Goal: Information Seeking & Learning: Learn about a topic

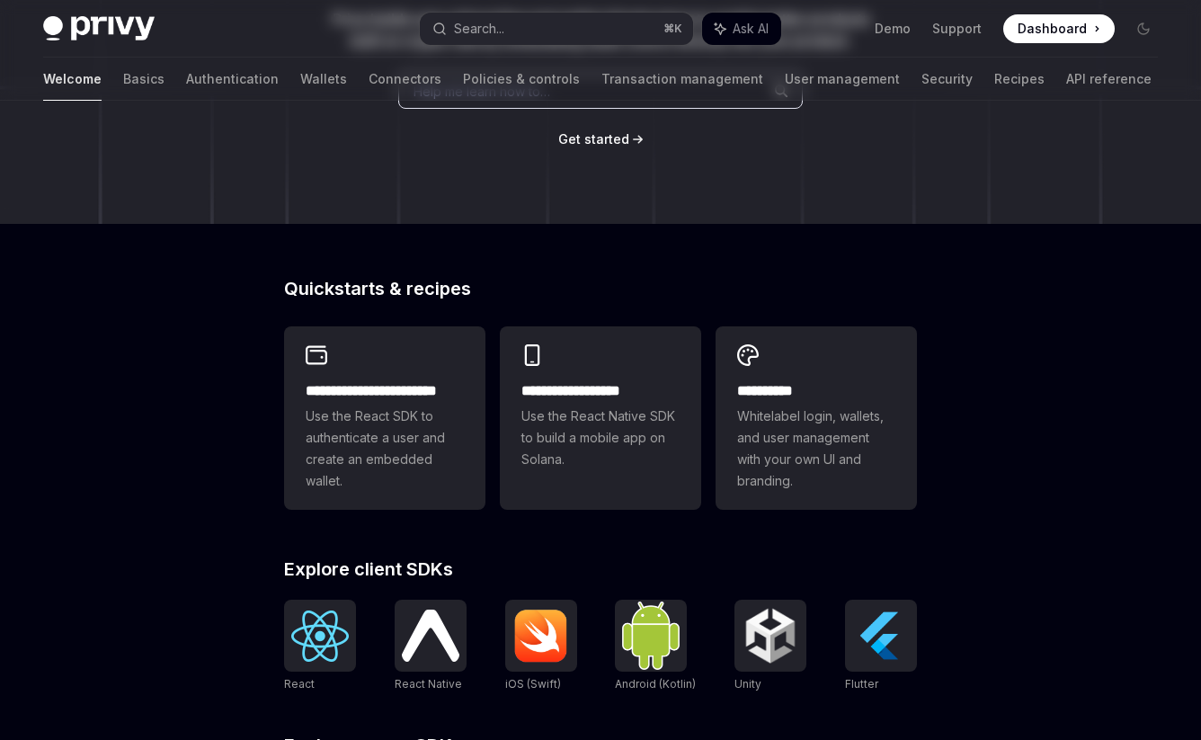
scroll to position [317, 0]
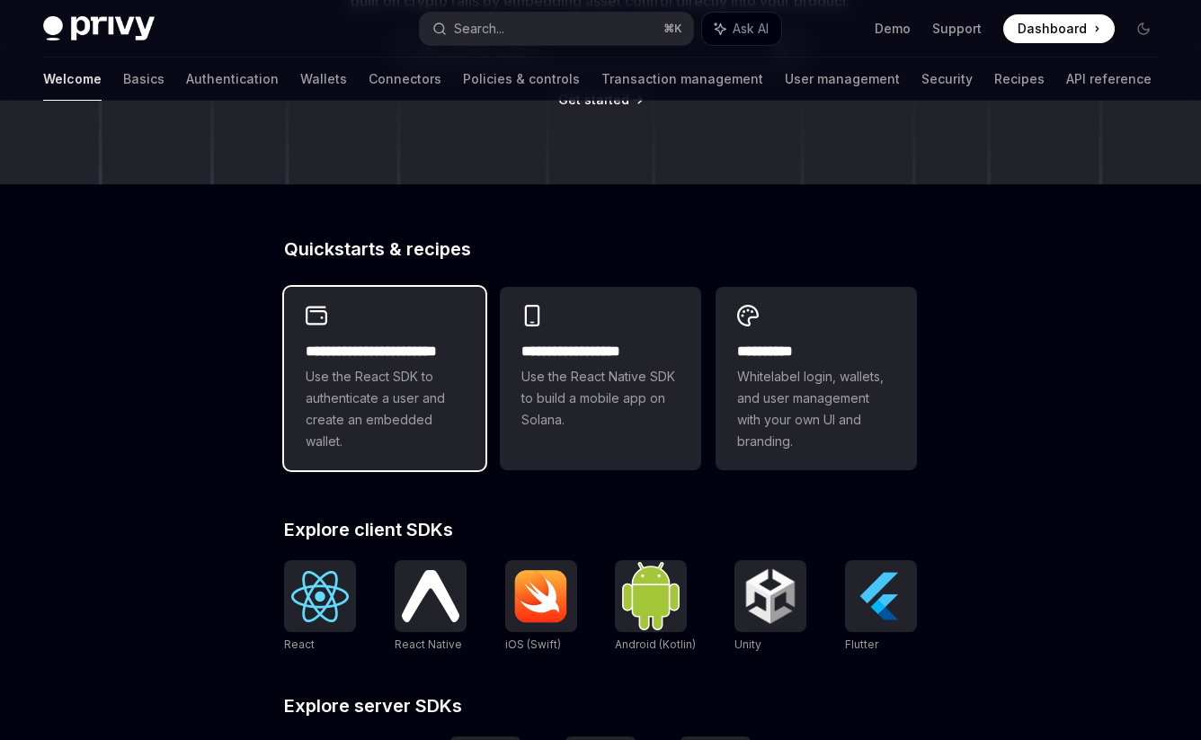
click at [350, 343] on h2 "**********" at bounding box center [385, 352] width 158 height 22
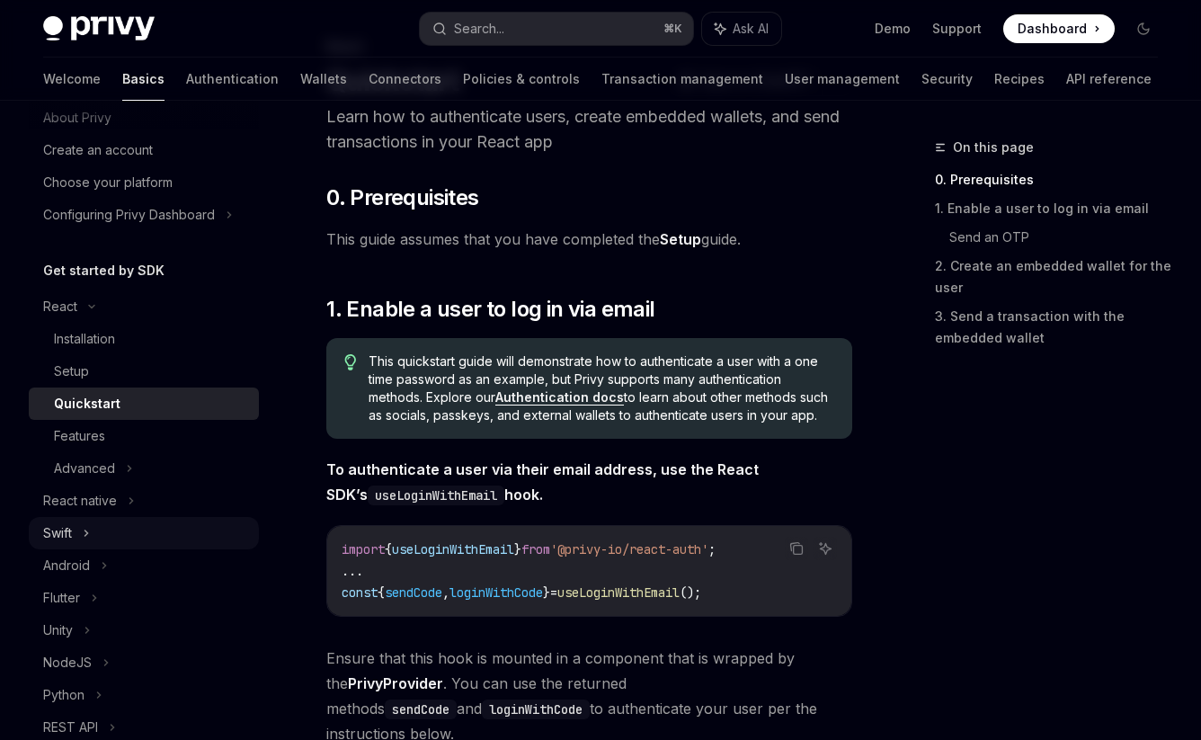
scroll to position [163, 0]
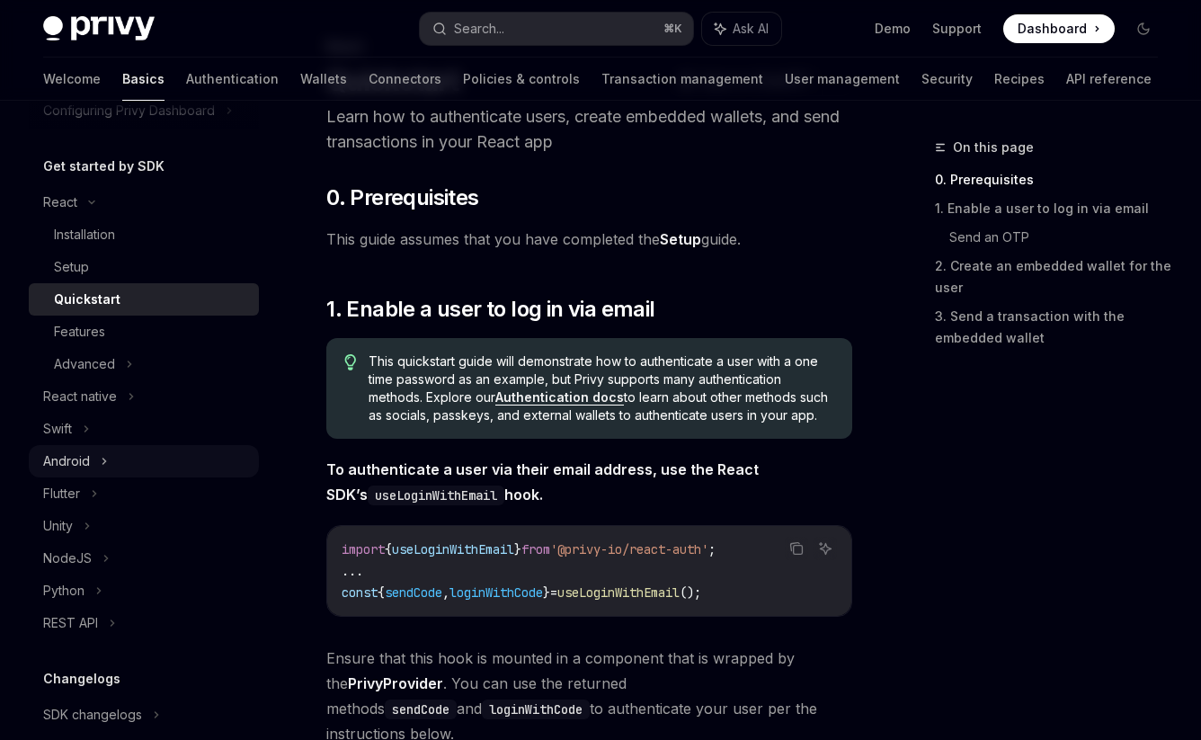
click at [110, 453] on div "Android" at bounding box center [144, 461] width 230 height 32
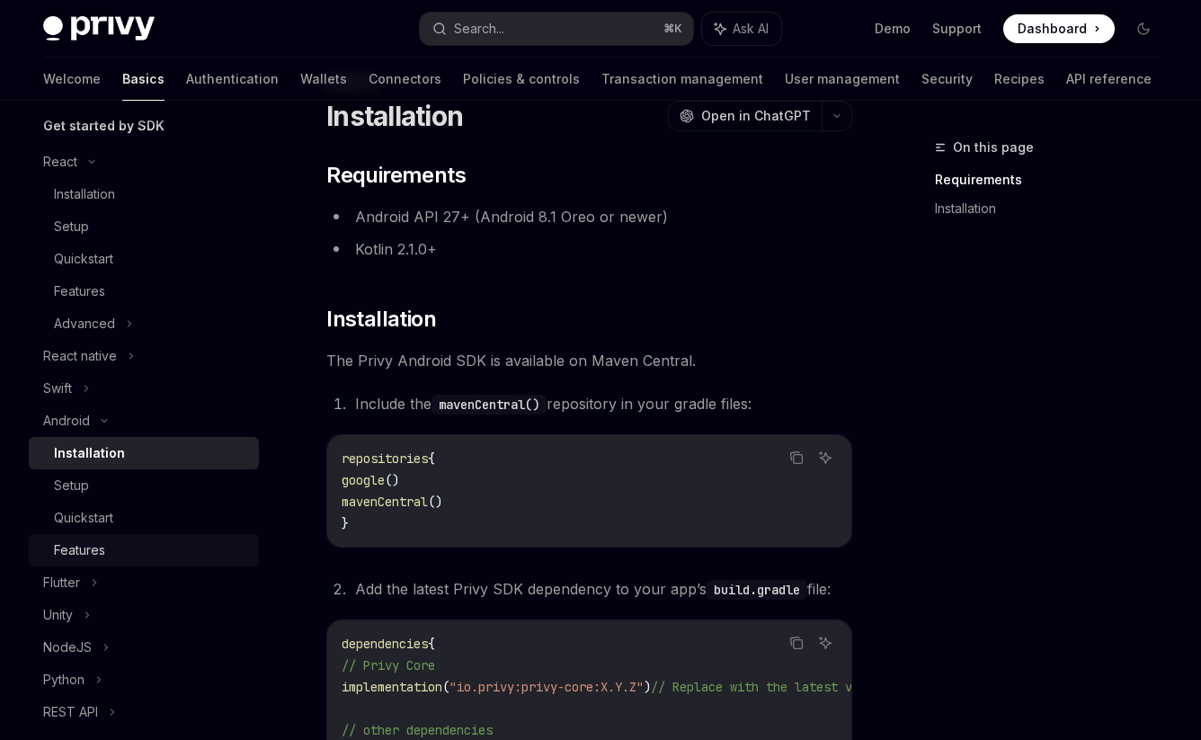
scroll to position [188, 0]
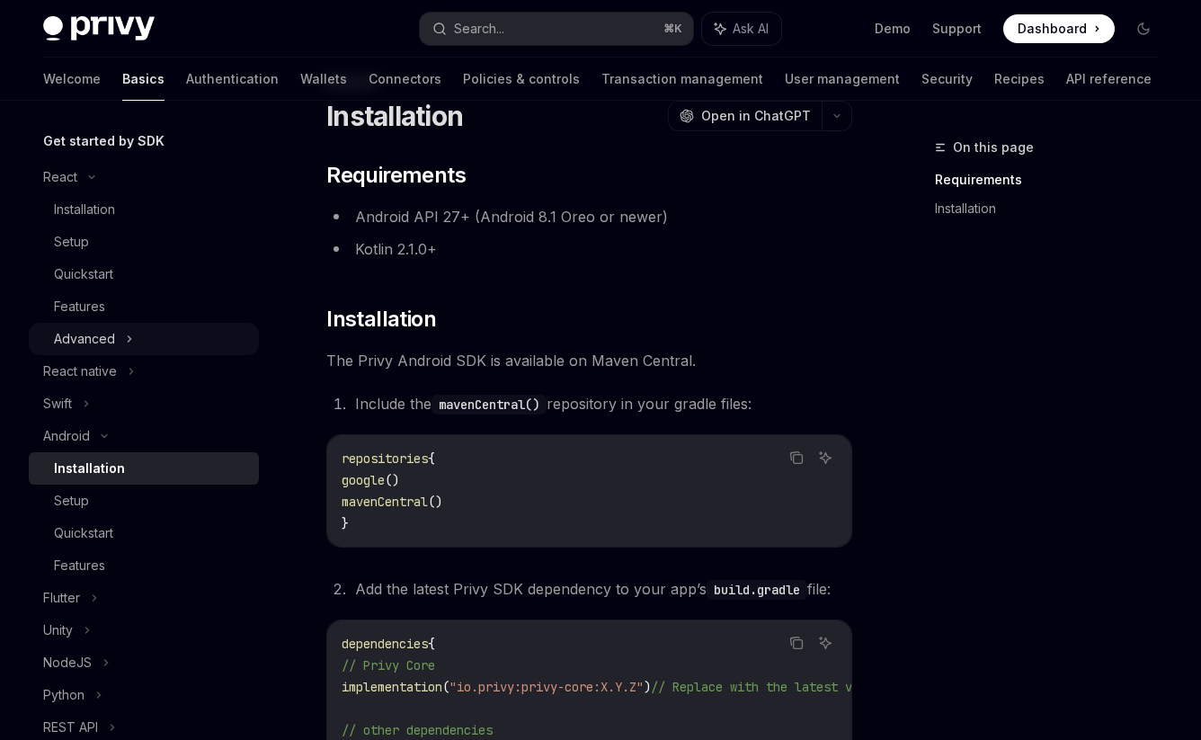
click at [111, 343] on div "Advanced" at bounding box center [84, 339] width 61 height 22
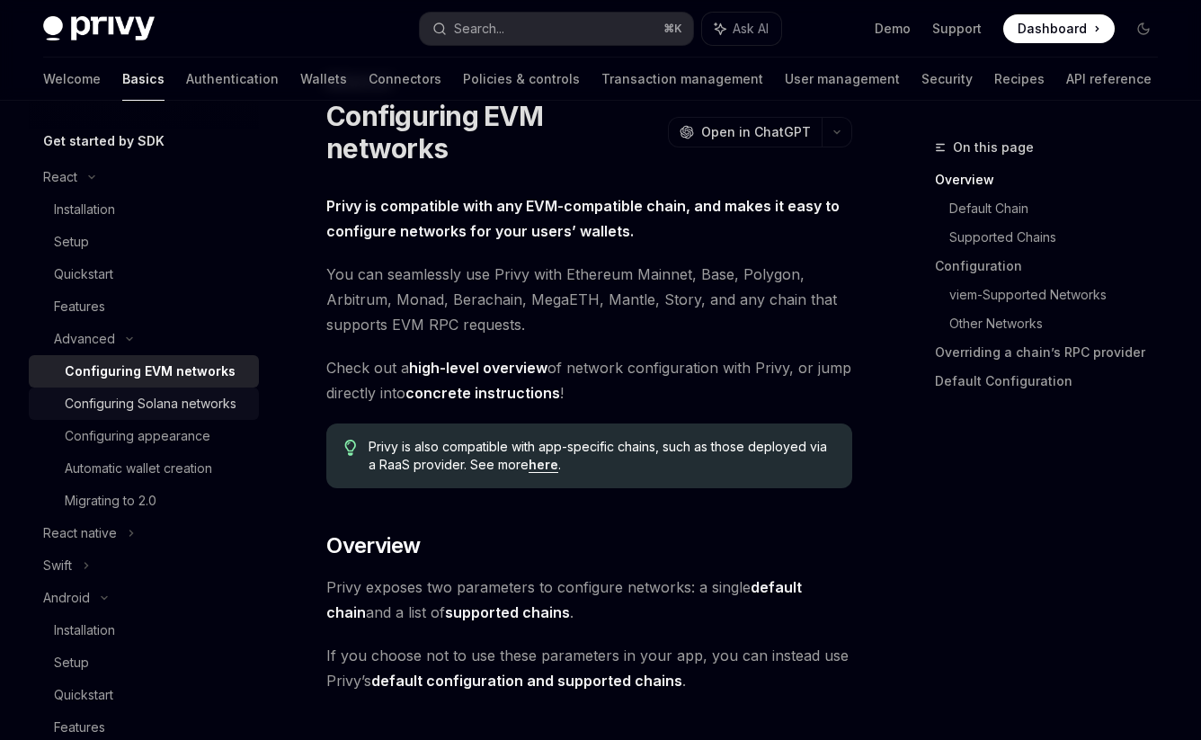
click at [104, 396] on div "Configuring Solana networks" at bounding box center [151, 404] width 172 height 22
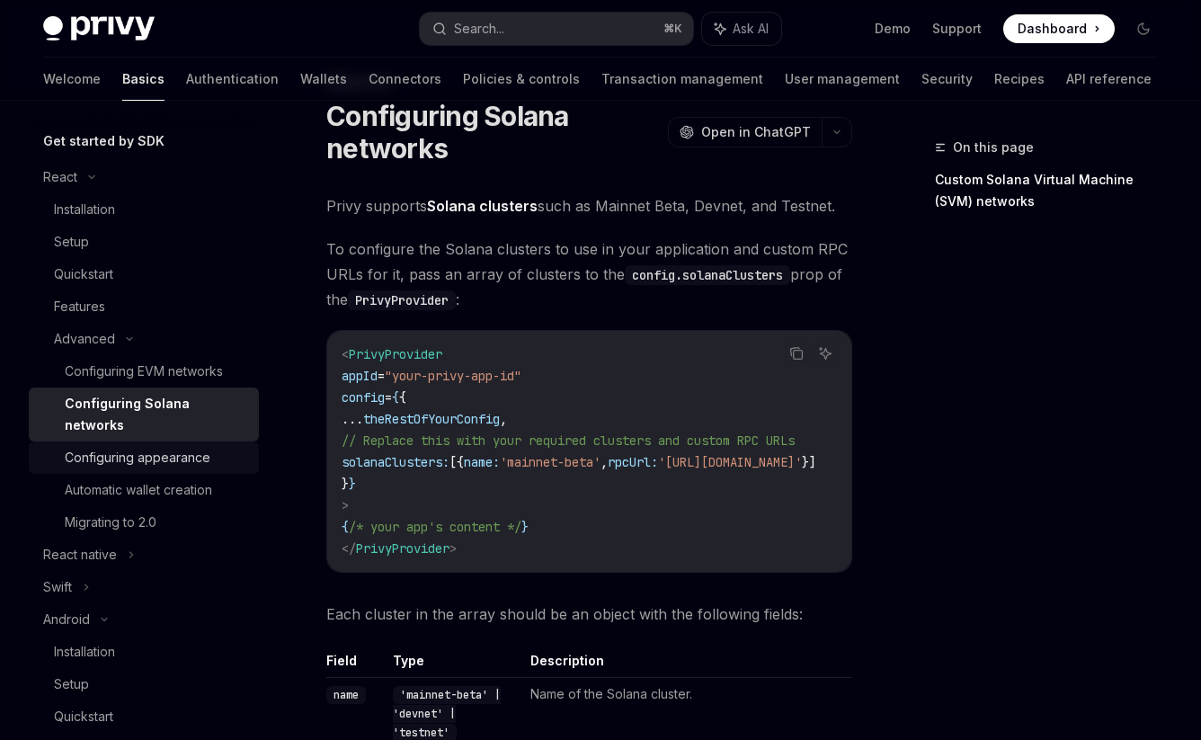
click at [111, 450] on div "Configuring appearance" at bounding box center [138, 458] width 146 height 22
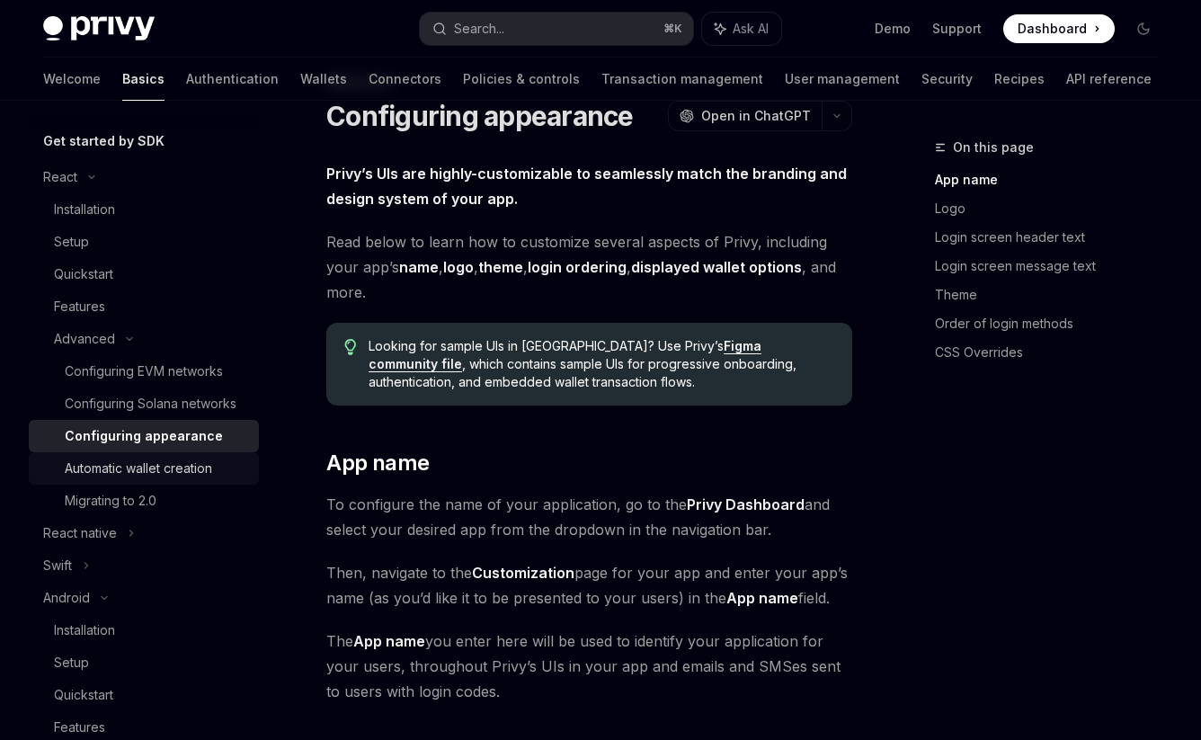
click at [111, 477] on link "Automatic wallet creation" at bounding box center [144, 468] width 230 height 32
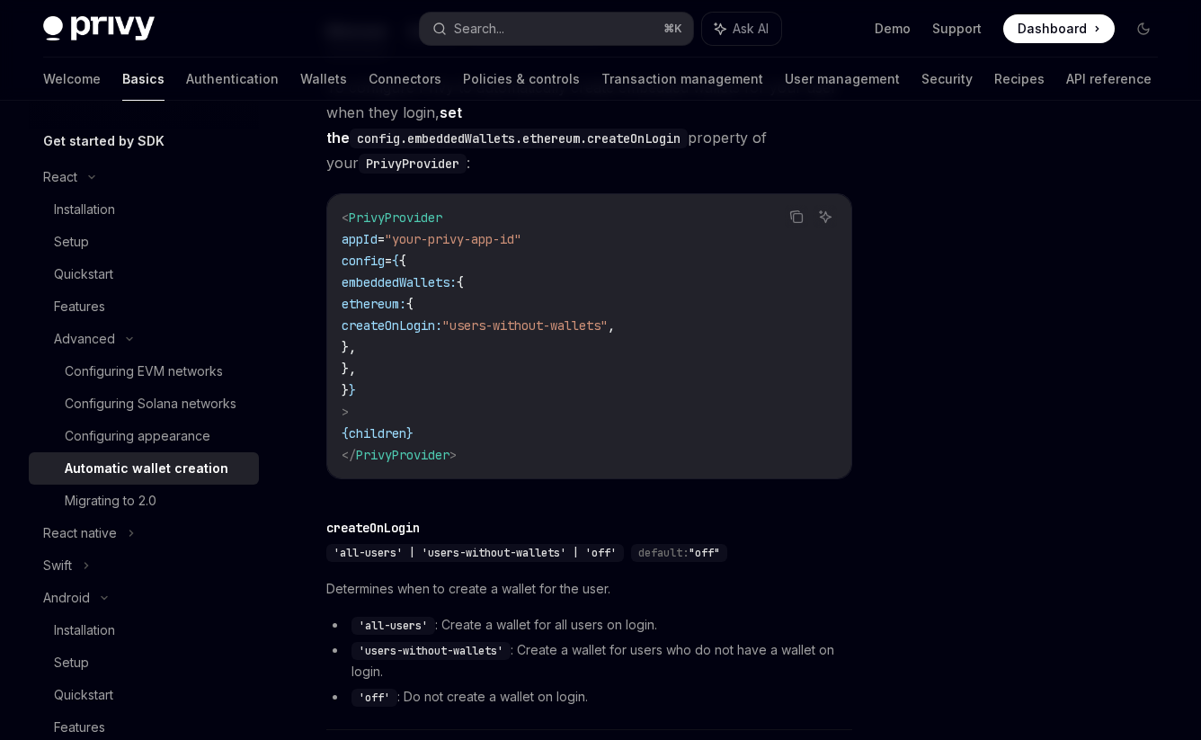
scroll to position [327, 0]
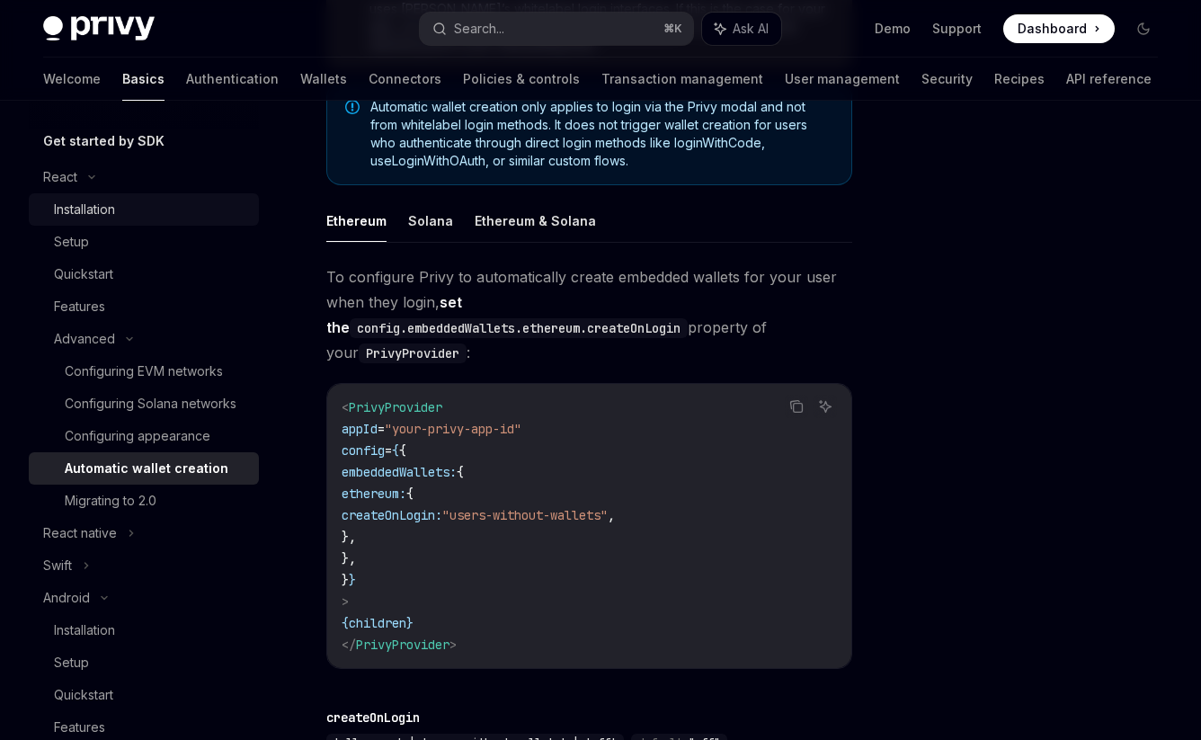
click at [83, 216] on div "Installation" at bounding box center [84, 210] width 61 height 22
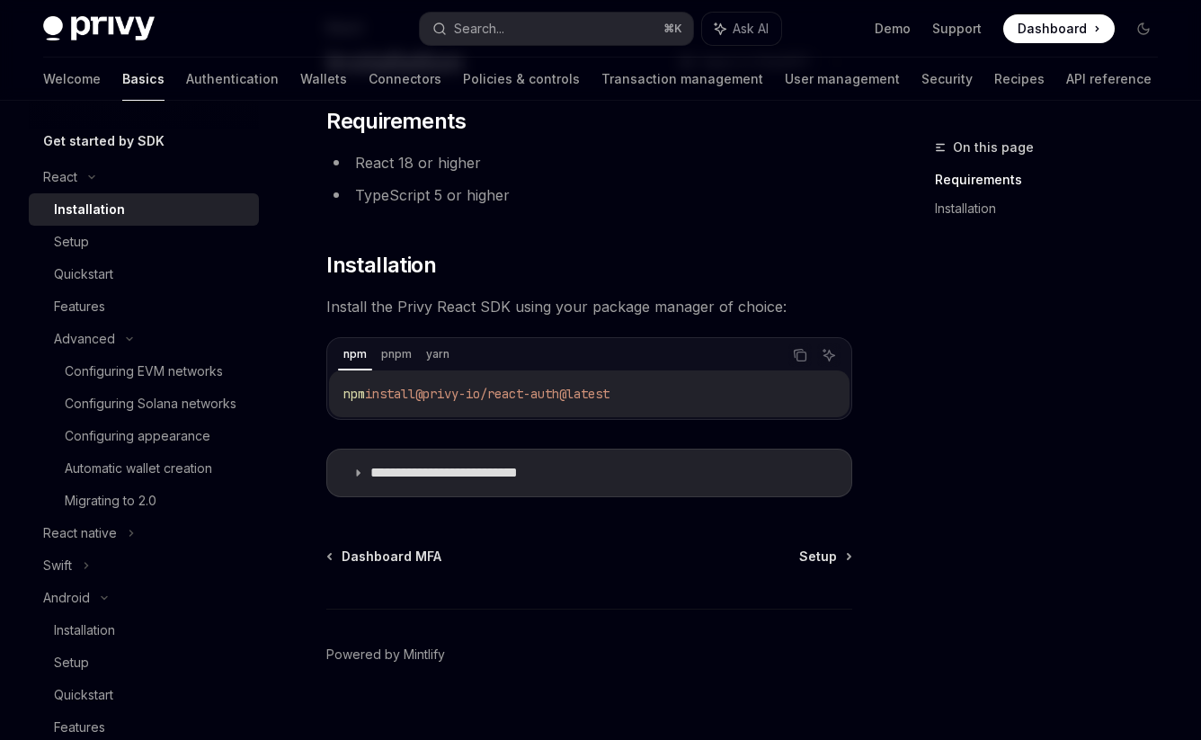
scroll to position [144, 0]
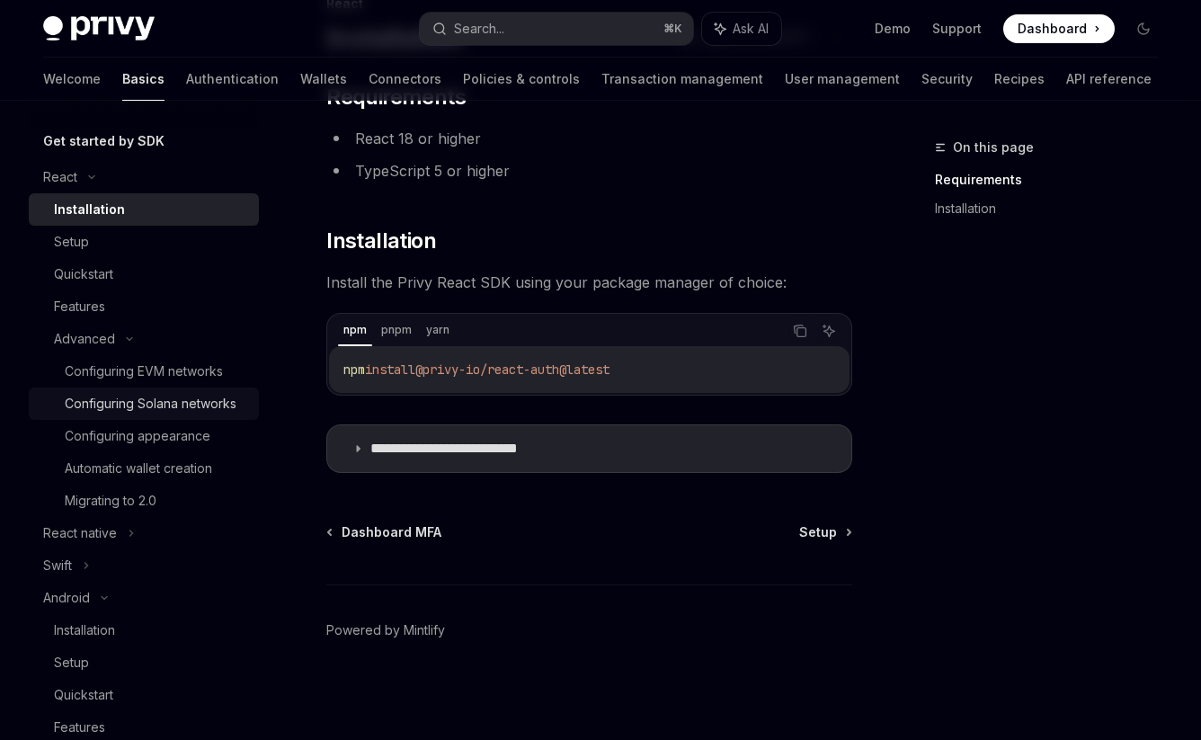
click at [140, 407] on div "Configuring Solana networks" at bounding box center [151, 404] width 172 height 22
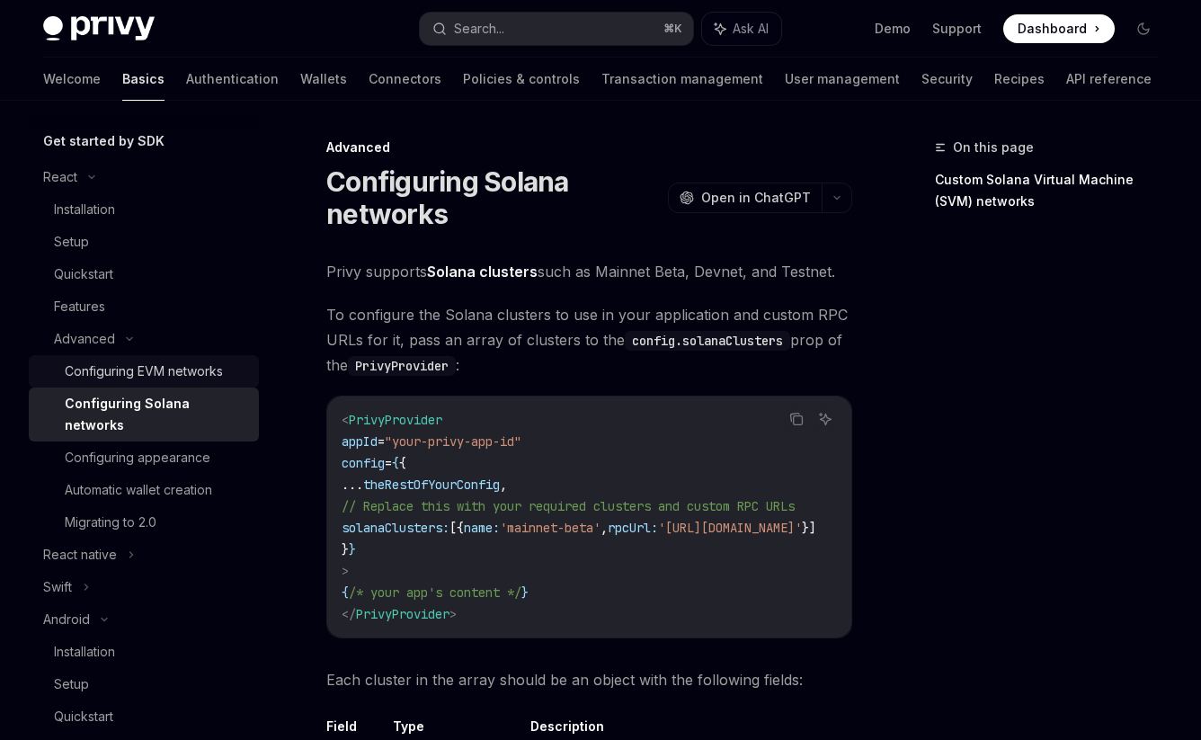
click at [146, 381] on div "Configuring EVM networks" at bounding box center [144, 372] width 158 height 22
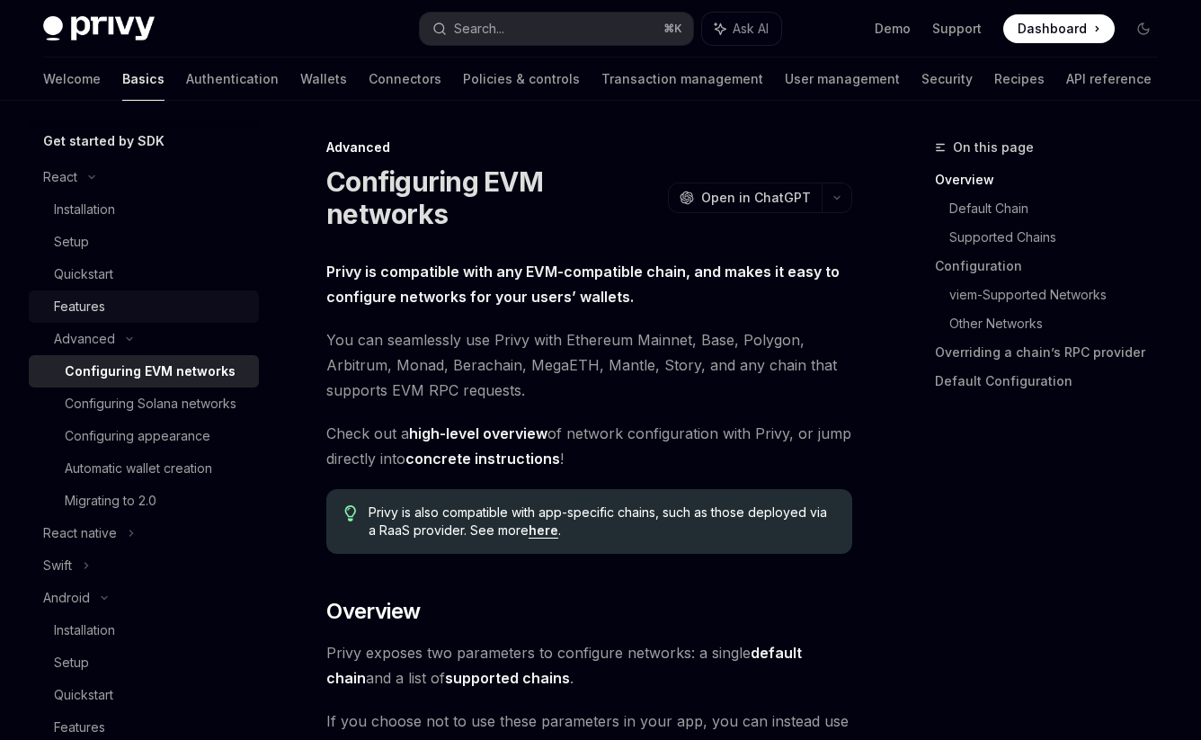
click at [86, 314] on div "Features" at bounding box center [79, 307] width 51 height 22
type textarea "*"
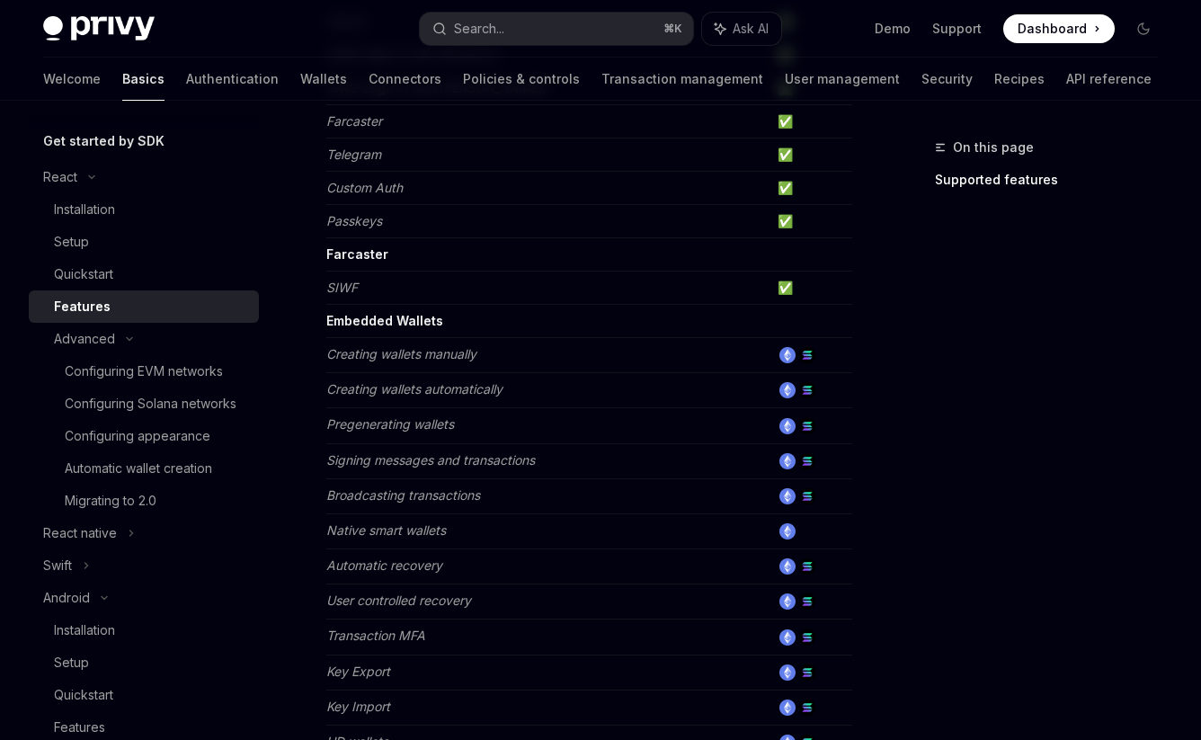
scroll to position [414, 0]
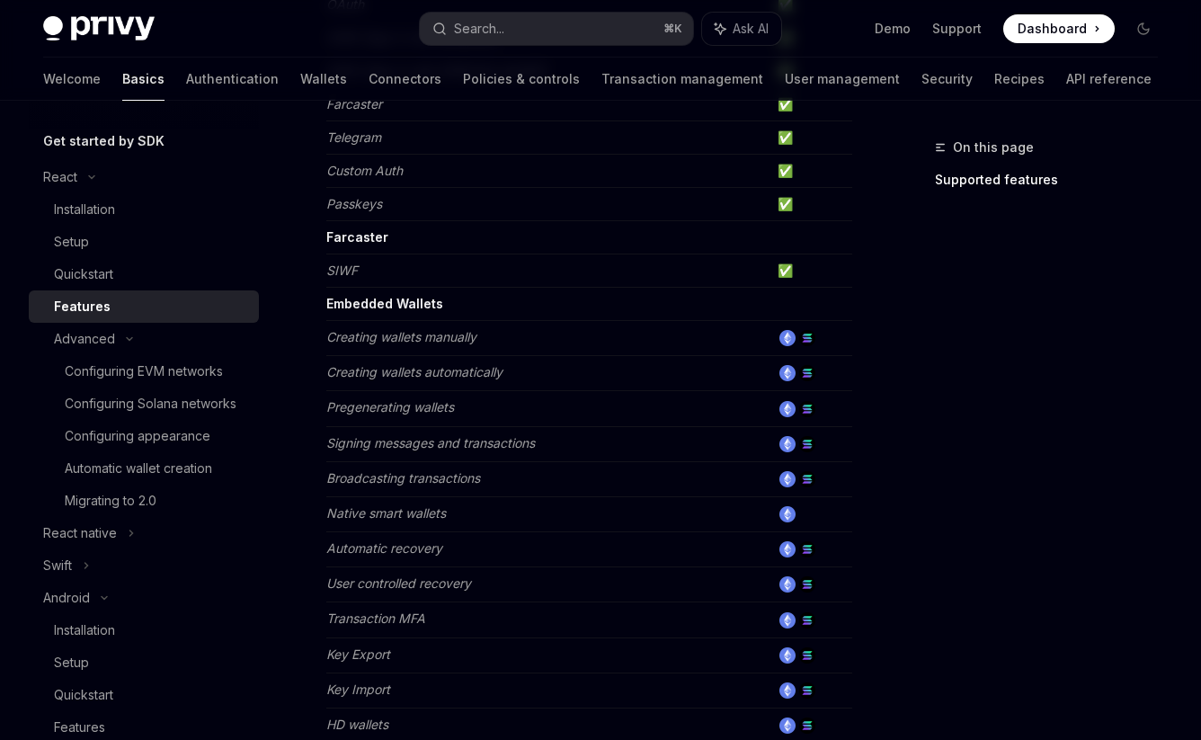
click at [360, 400] on em "Pregenerating wallets" at bounding box center [390, 406] width 128 height 15
click at [377, 441] on em "Signing messages and transactions" at bounding box center [430, 442] width 209 height 15
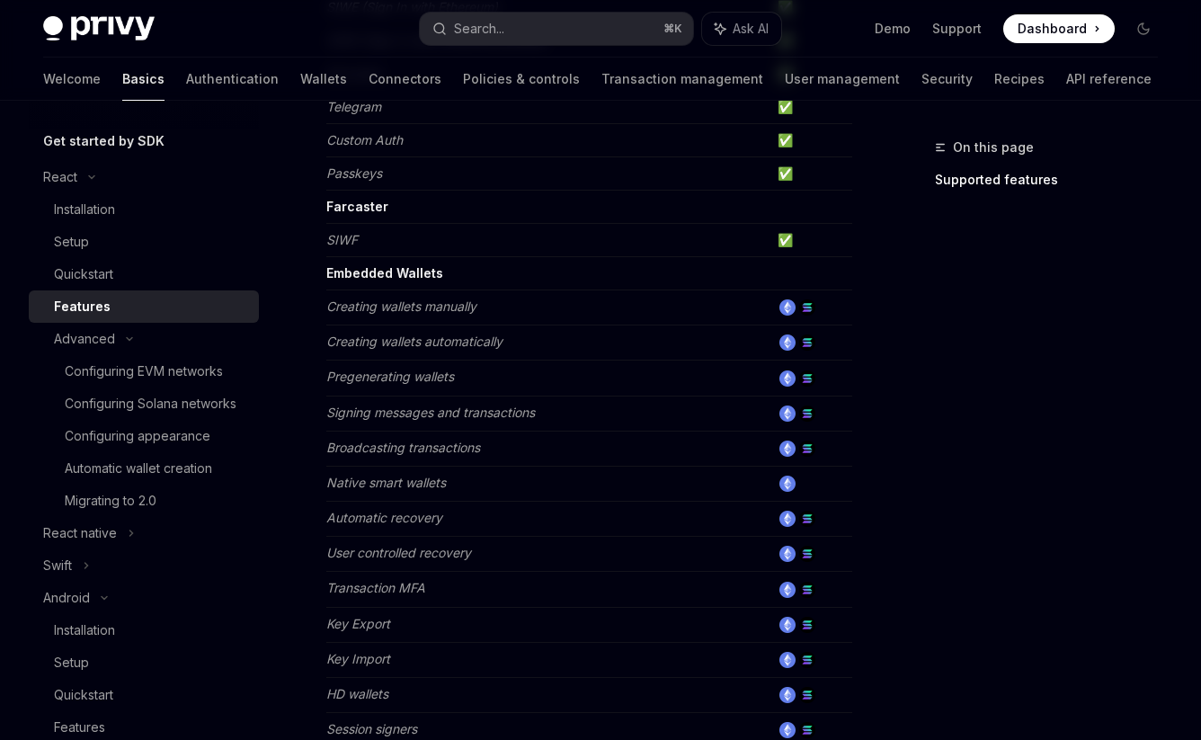
click at [380, 448] on em "Broadcasting transactions" at bounding box center [403, 447] width 154 height 15
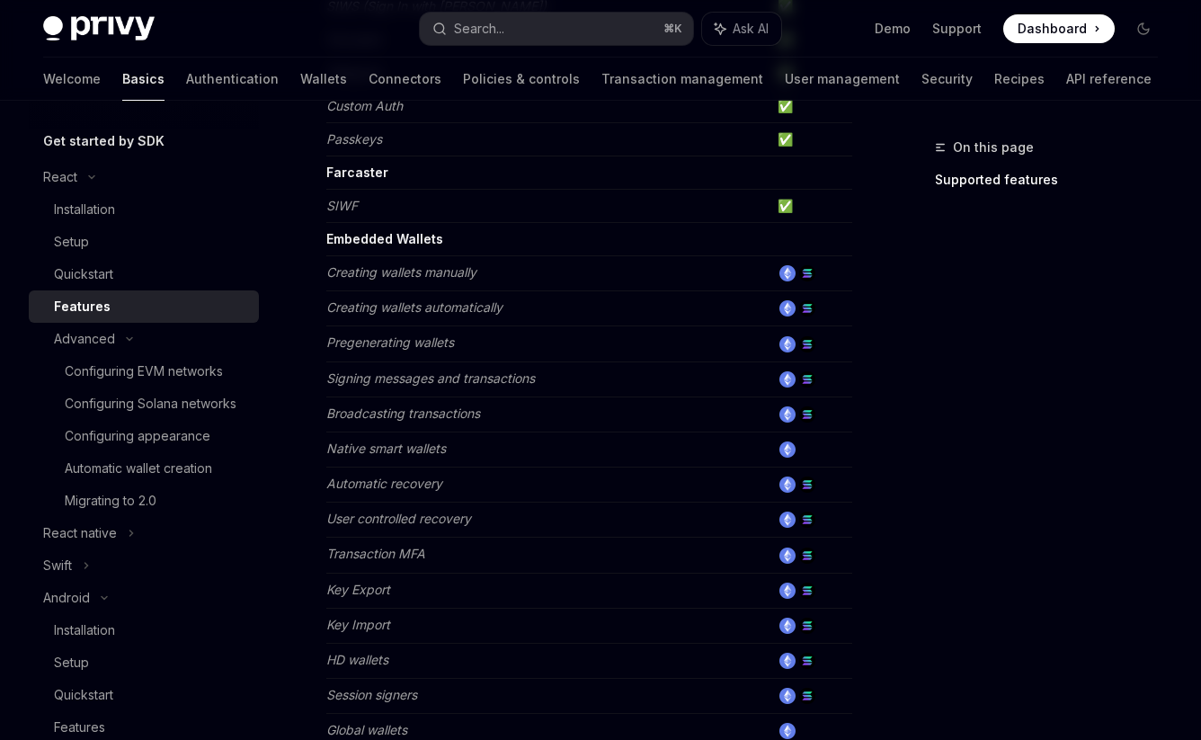
click at [380, 448] on em "Native smart wallets" at bounding box center [386, 448] width 120 height 15
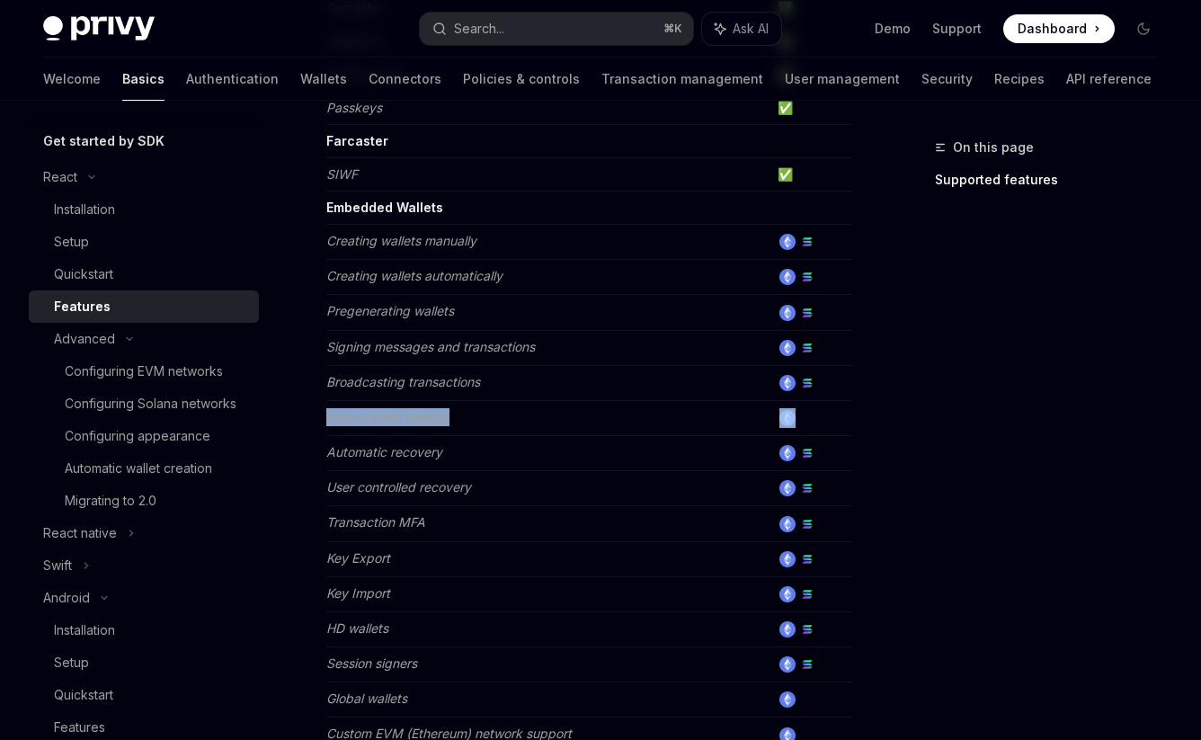
scroll to position [512, 0]
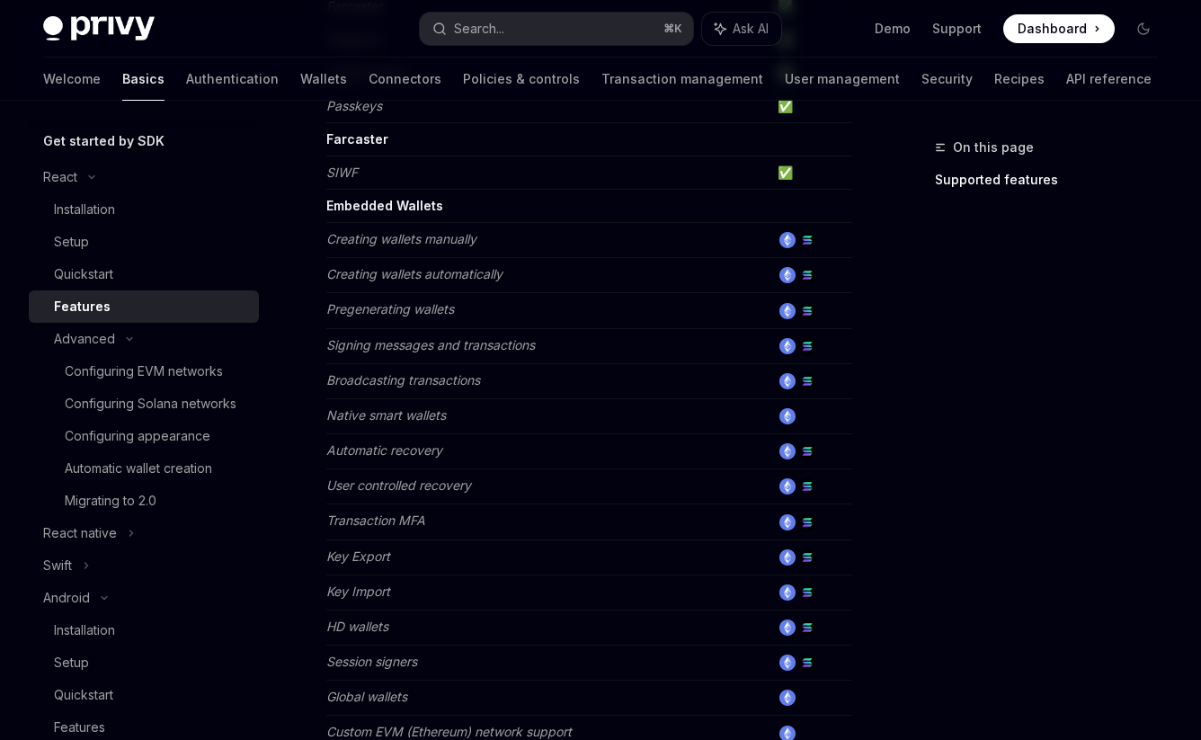
click at [370, 450] on em "Automatic recovery" at bounding box center [384, 449] width 116 height 15
click at [360, 450] on em "Automatic recovery" at bounding box center [384, 449] width 116 height 15
click at [344, 443] on em "Automatic recovery" at bounding box center [384, 449] width 116 height 15
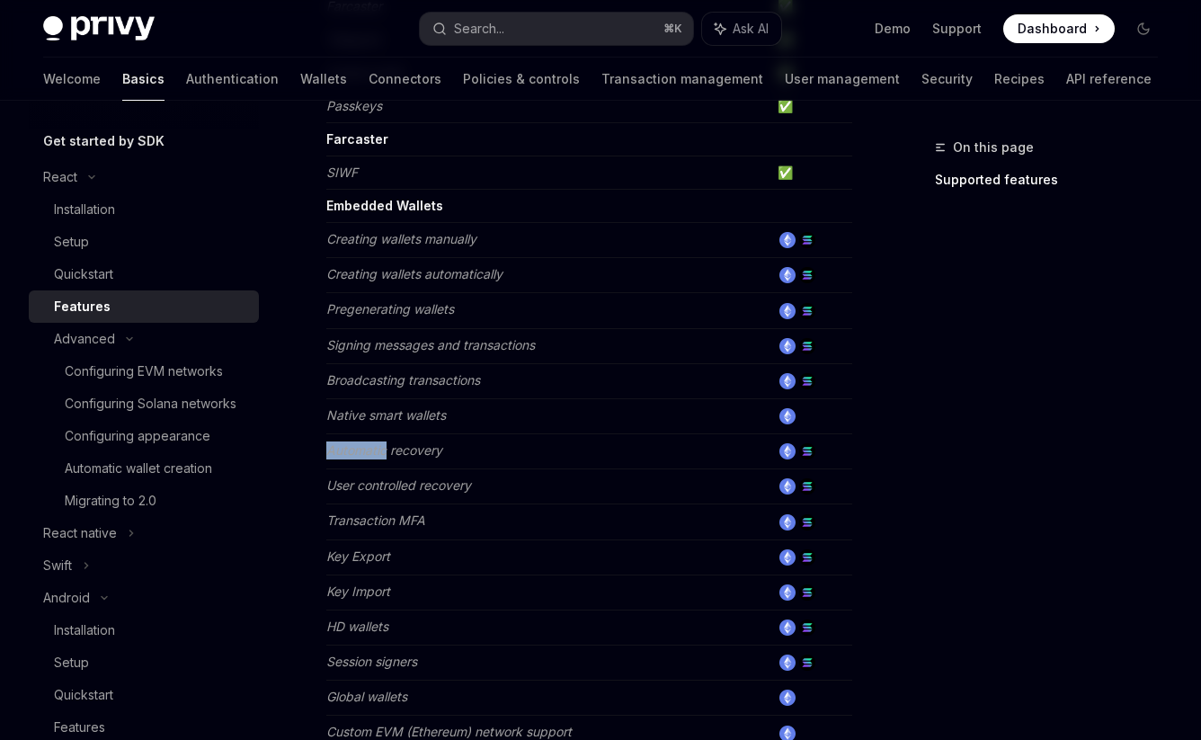
click at [344, 443] on em "Automatic recovery" at bounding box center [384, 449] width 116 height 15
click at [330, 444] on em "Automatic recovery" at bounding box center [384, 449] width 116 height 15
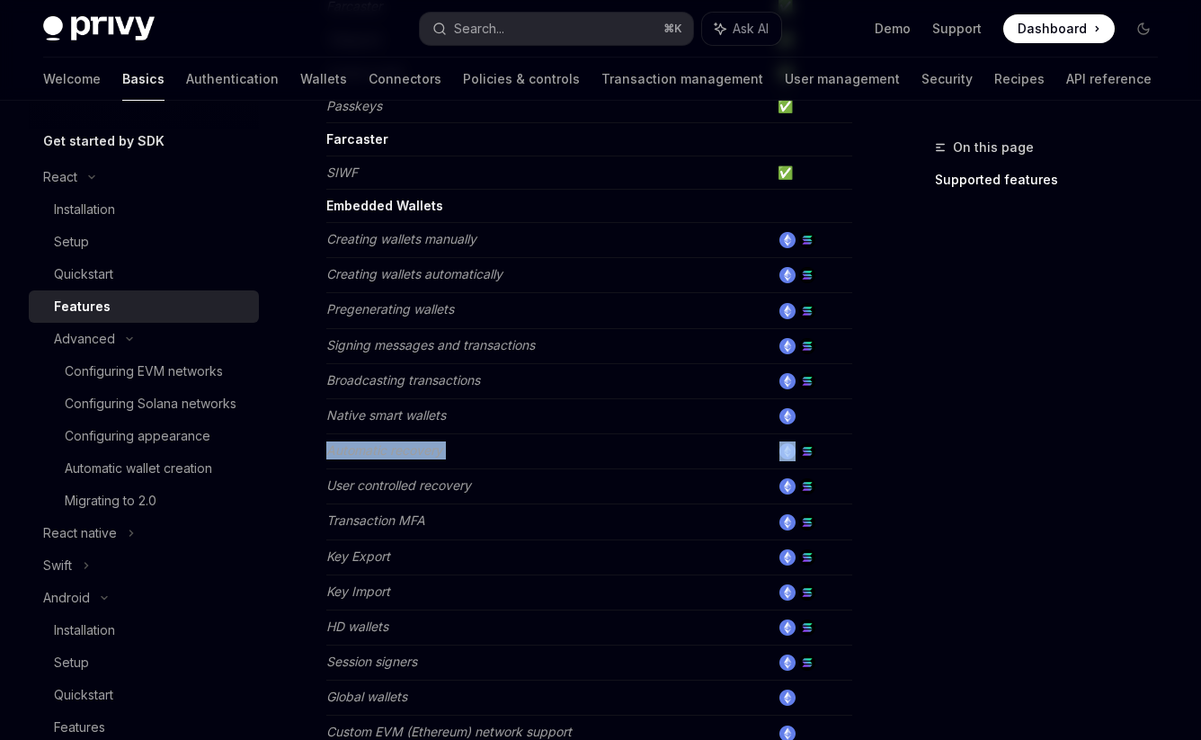
click at [346, 444] on em "Automatic recovery" at bounding box center [384, 449] width 116 height 15
click at [352, 443] on em "Automatic recovery" at bounding box center [384, 449] width 116 height 15
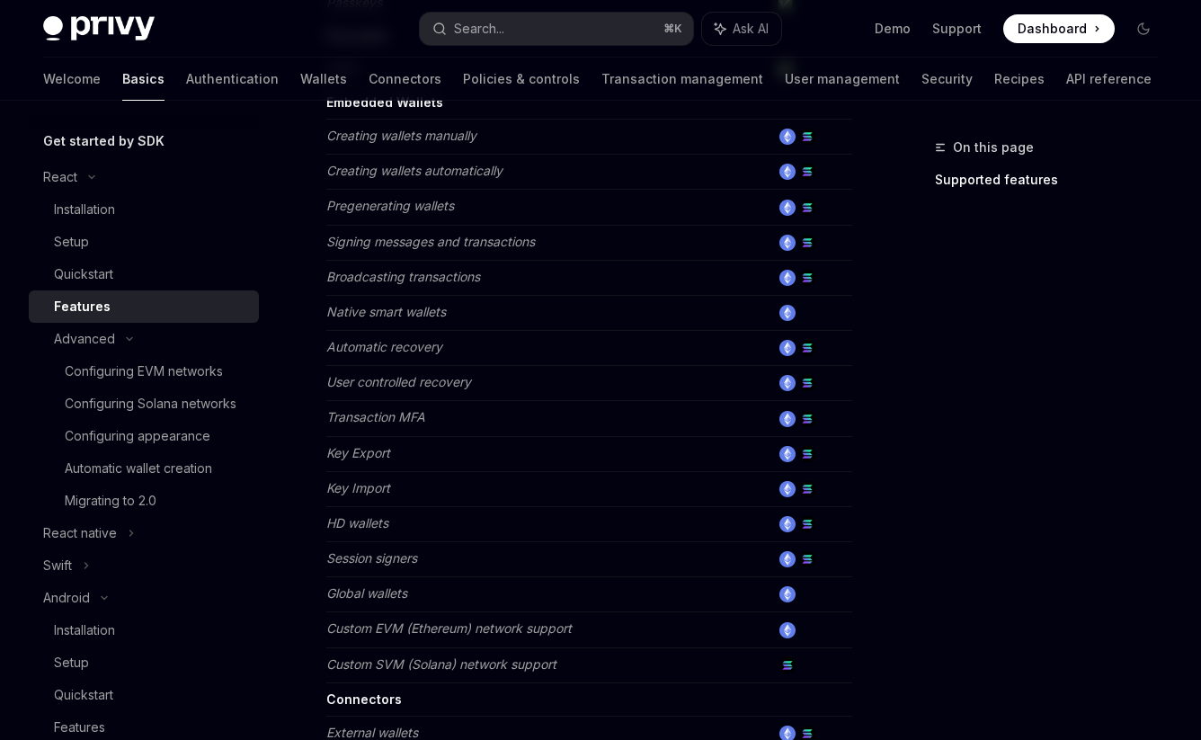
scroll to position [638, 0]
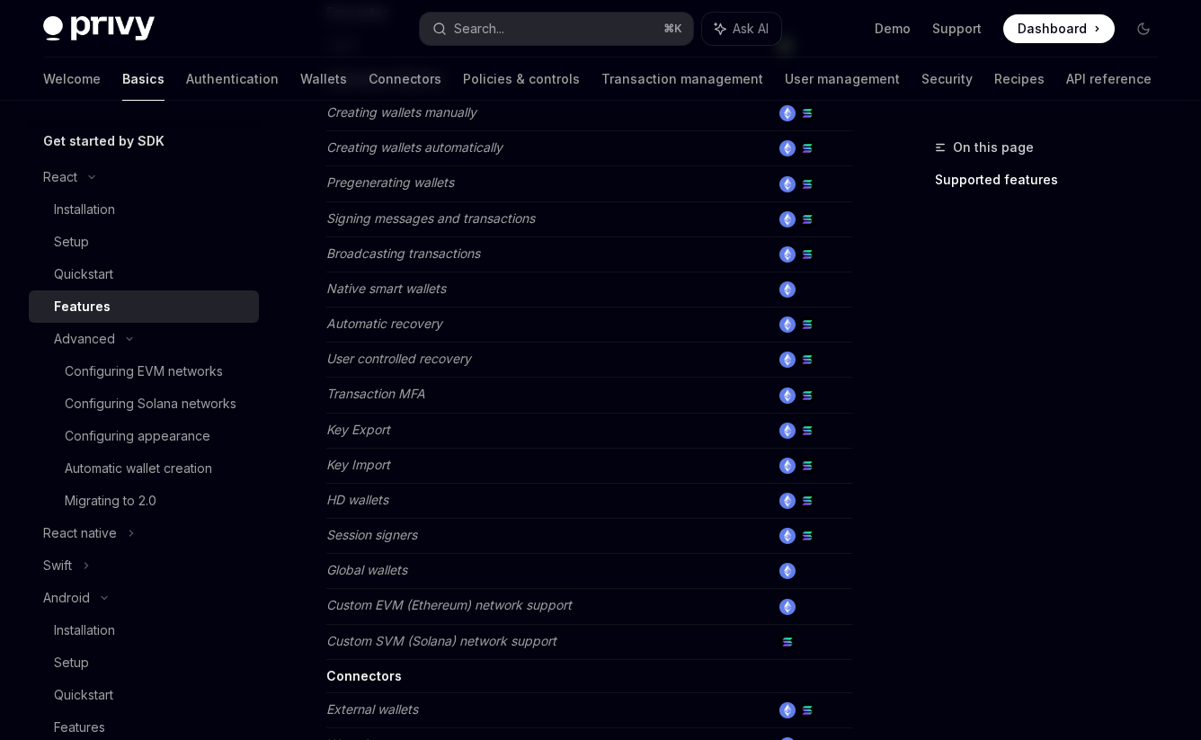
click at [354, 465] on em "Key Import" at bounding box center [358, 464] width 64 height 15
click at [354, 464] on em "Key Import" at bounding box center [358, 464] width 64 height 15
click at [362, 460] on em "Key Import" at bounding box center [358, 464] width 64 height 15
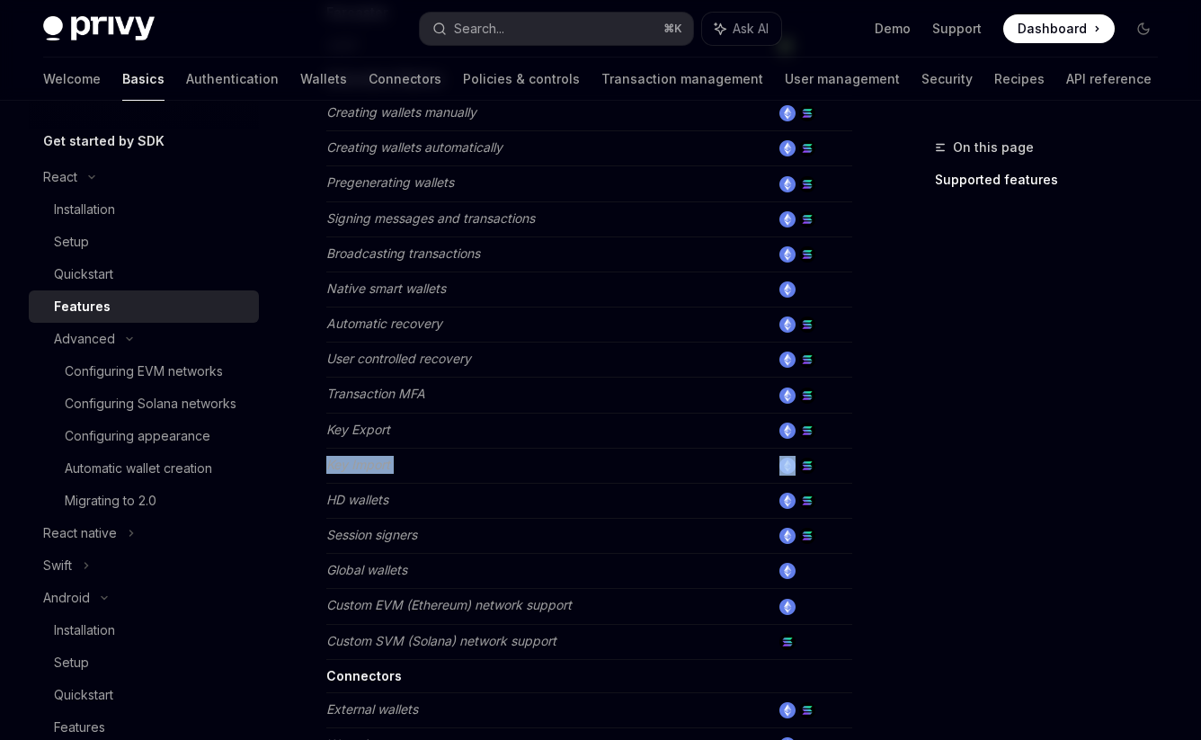
click at [362, 460] on em "Key Import" at bounding box center [358, 464] width 64 height 15
click at [370, 461] on em "Key Import" at bounding box center [358, 464] width 64 height 15
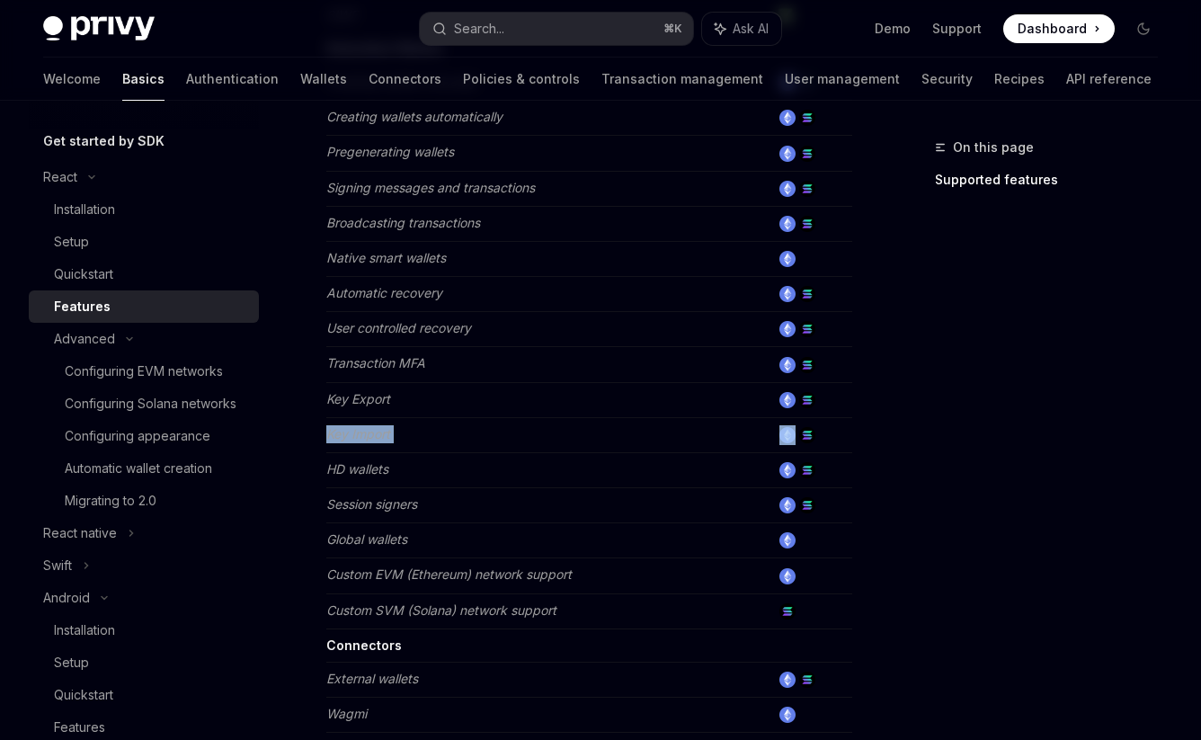
scroll to position [673, 0]
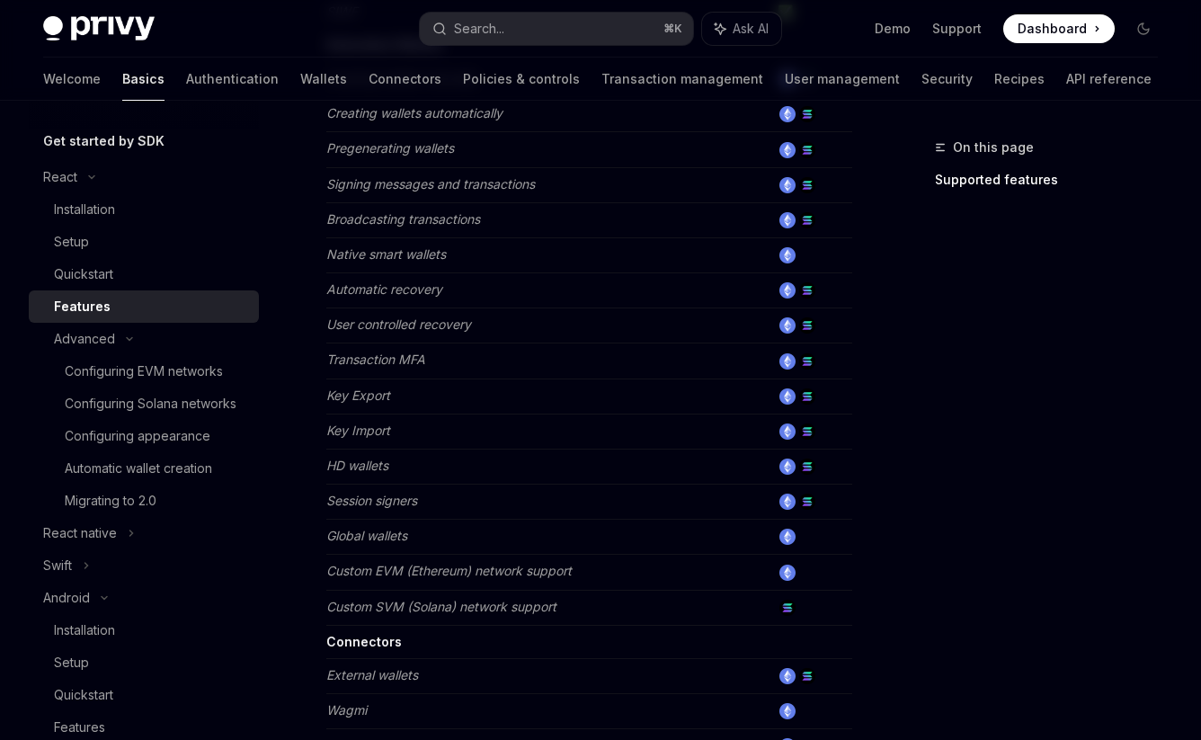
click at [375, 505] on em "Session signers" at bounding box center [371, 500] width 91 height 15
click at [386, 501] on em "Session signers" at bounding box center [371, 500] width 91 height 15
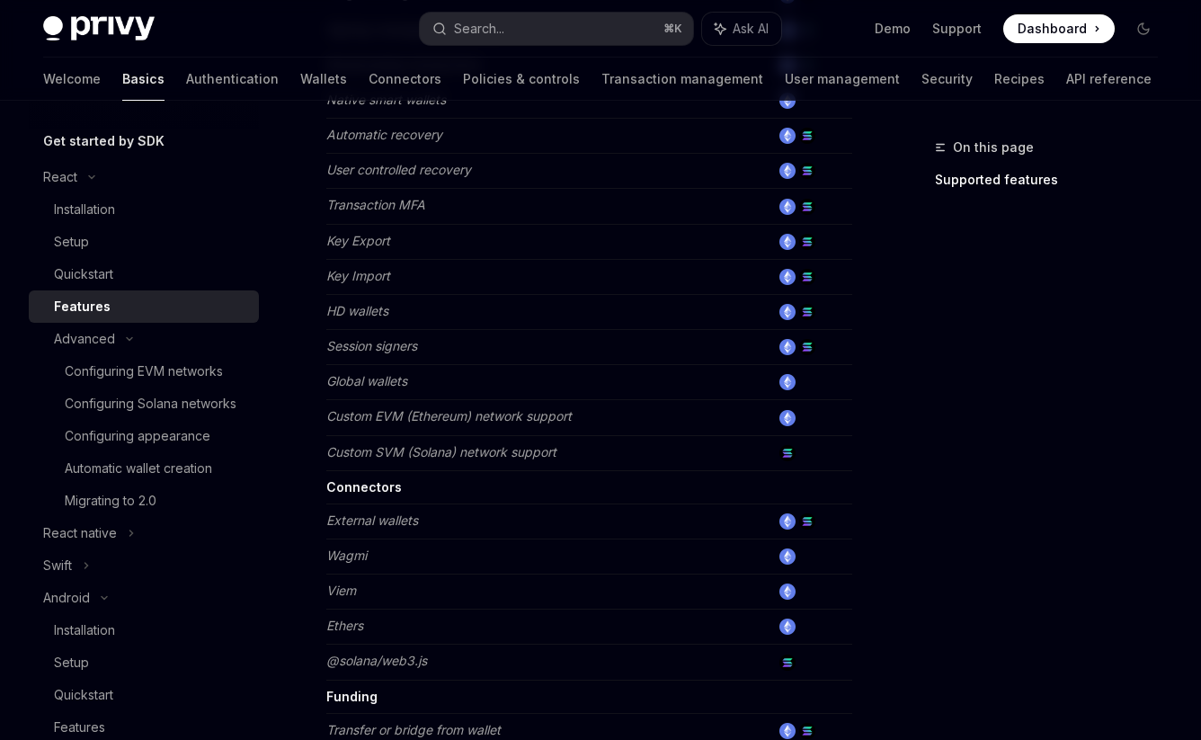
scroll to position [849, 0]
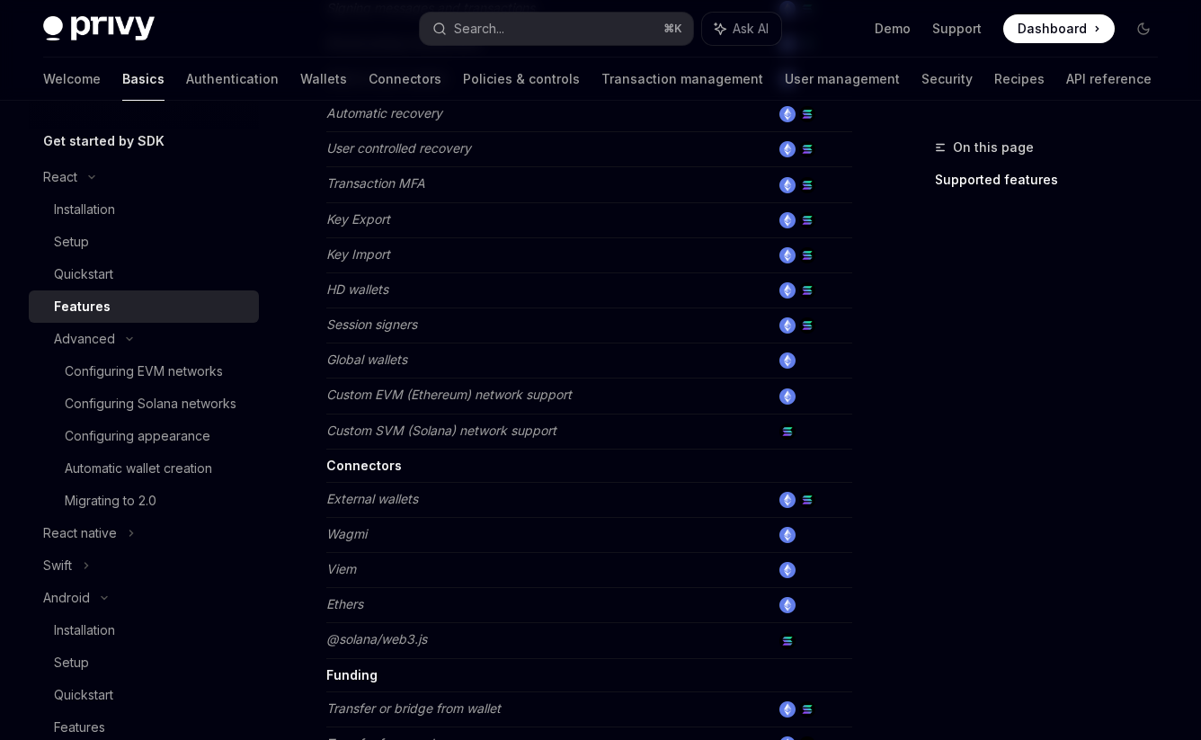
click at [369, 499] on em "External wallets" at bounding box center [372, 498] width 92 height 15
click at [352, 496] on em "External wallets" at bounding box center [372, 498] width 92 height 15
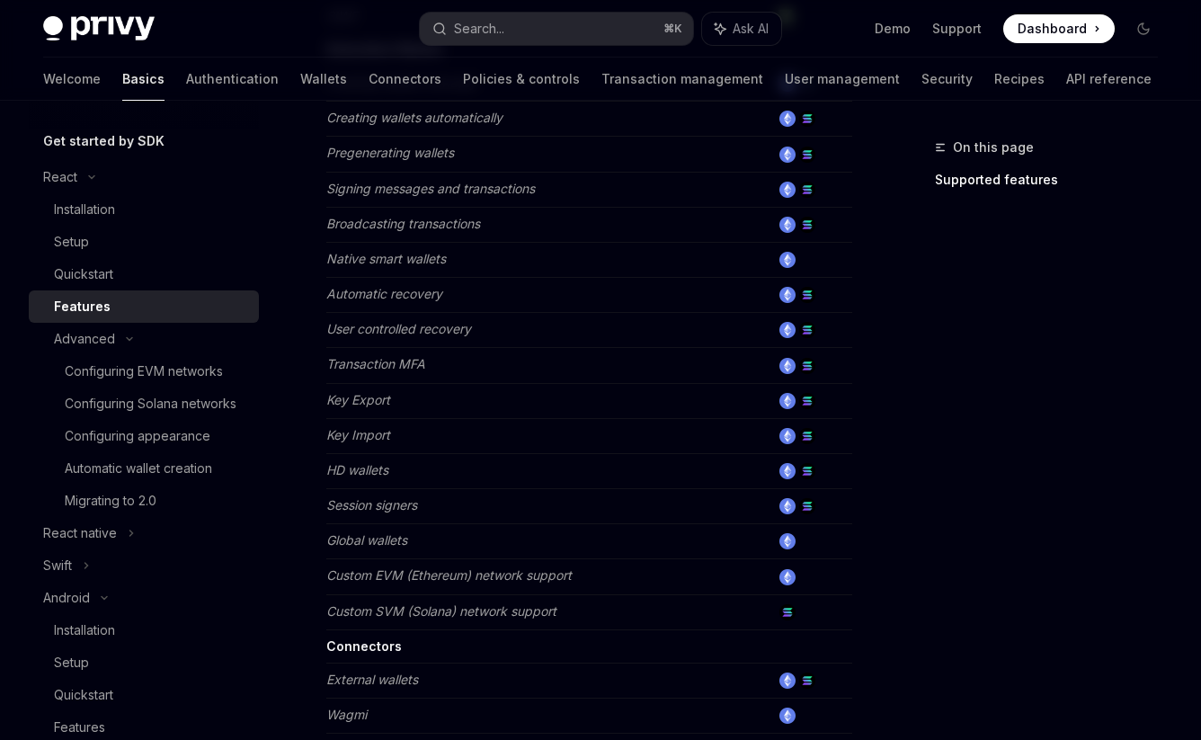
scroll to position [647, 0]
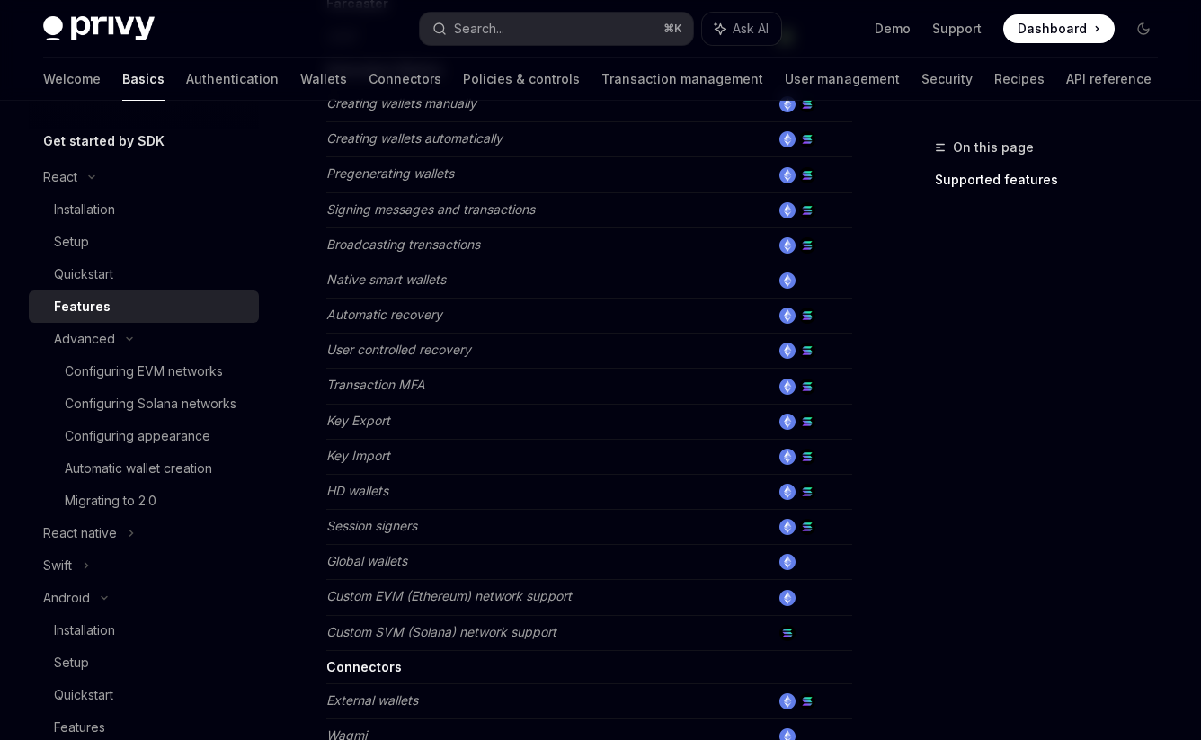
click at [336, 460] on em "Key Import" at bounding box center [358, 455] width 64 height 15
click at [338, 458] on em "Key Import" at bounding box center [358, 455] width 64 height 15
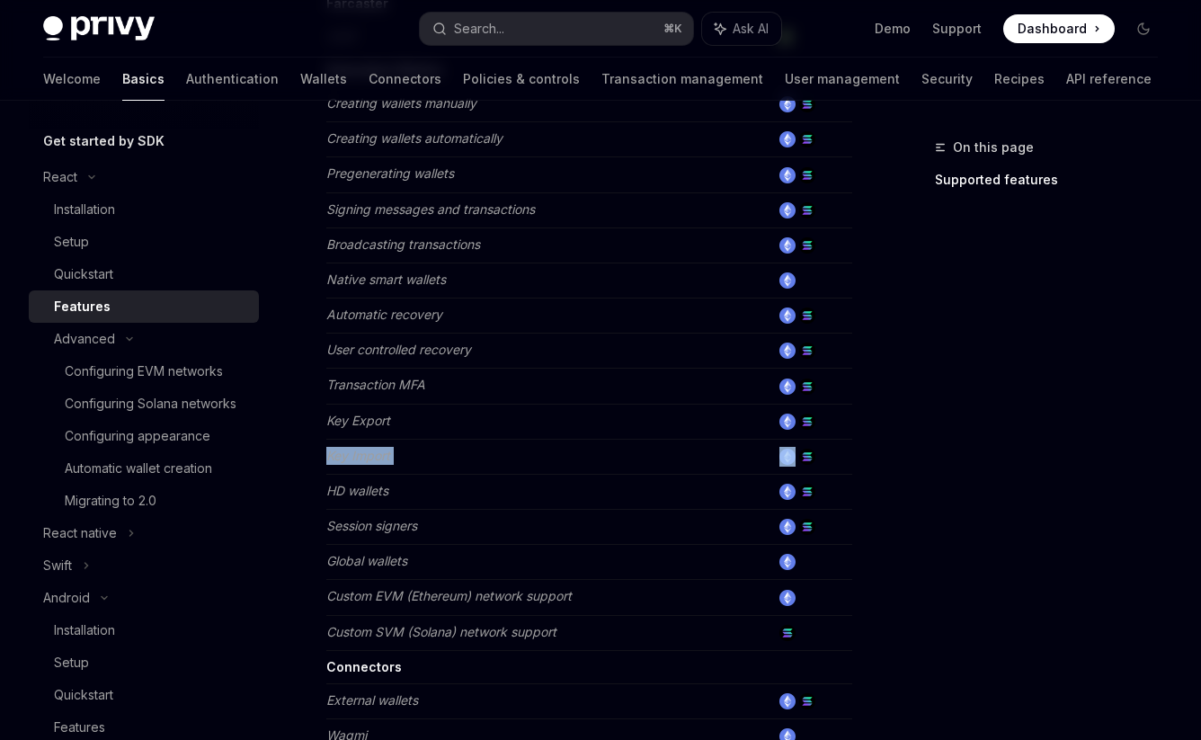
click at [338, 458] on em "Key Import" at bounding box center [358, 455] width 64 height 15
click at [338, 413] on em "Key Export" at bounding box center [358, 420] width 64 height 15
click at [380, 423] on em "Key Export" at bounding box center [358, 420] width 64 height 15
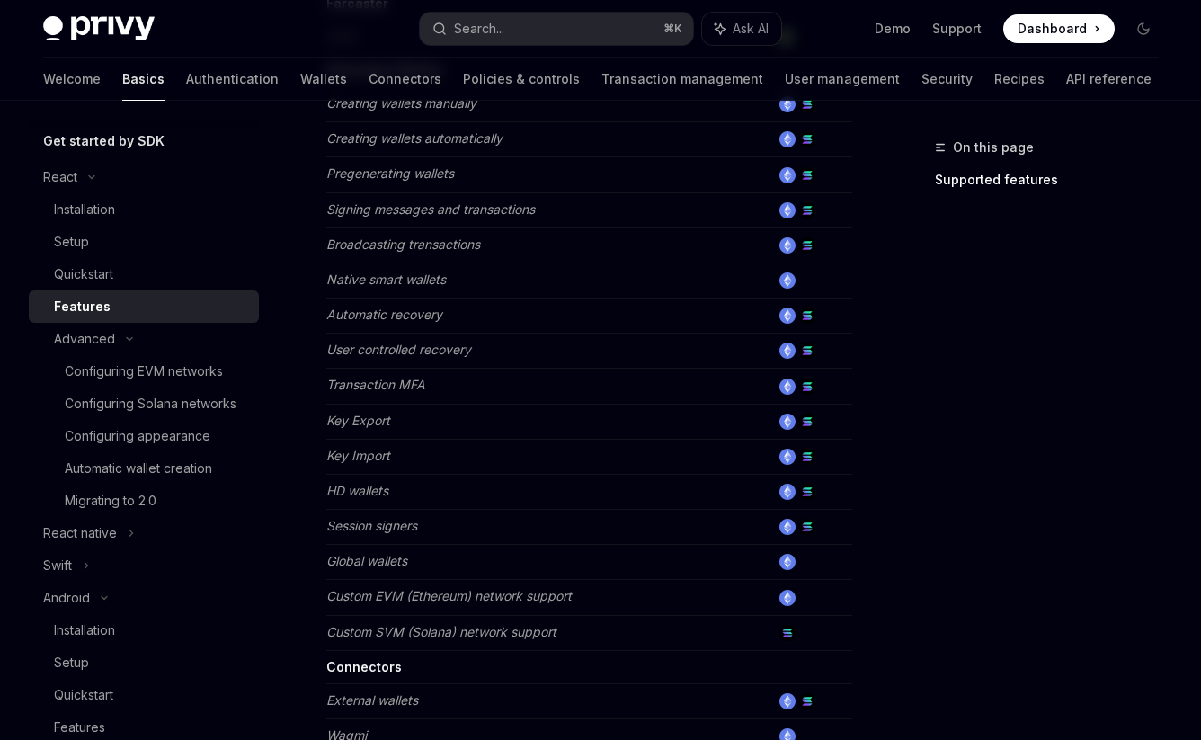
click at [791, 457] on img at bounding box center [788, 457] width 16 height 16
click at [812, 456] on img at bounding box center [807, 457] width 16 height 16
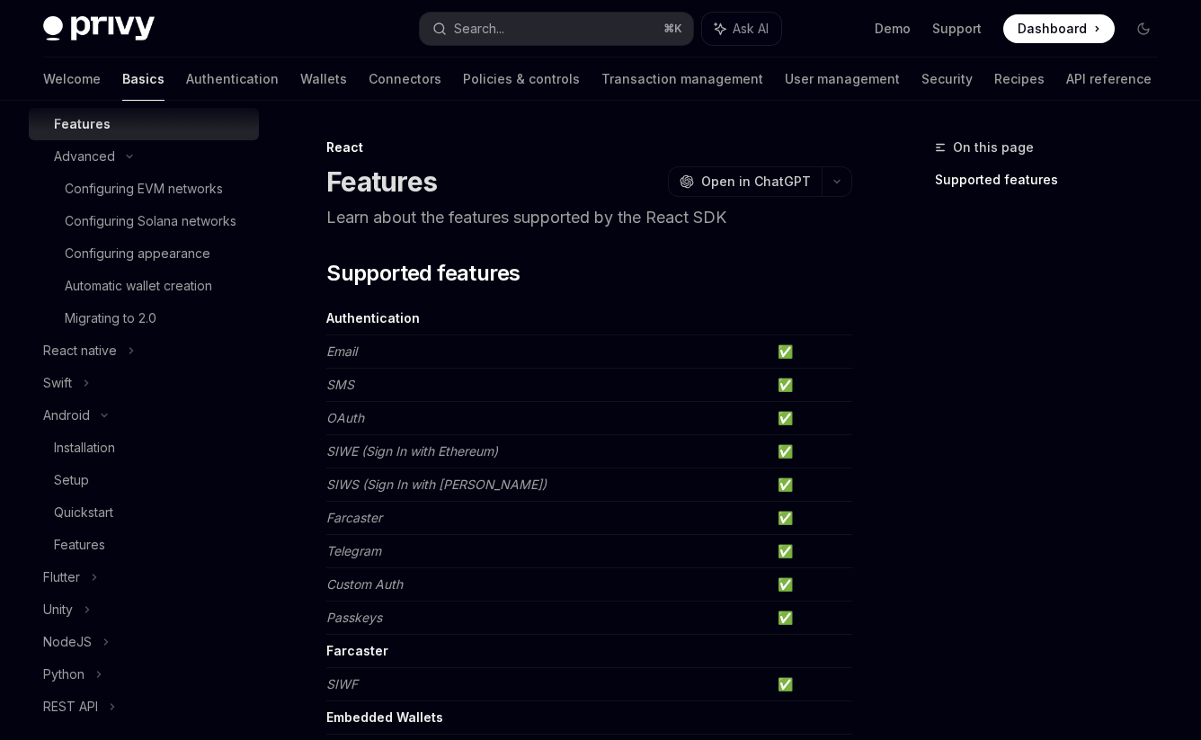
scroll to position [0, 0]
